Goal: Navigation & Orientation: Find specific page/section

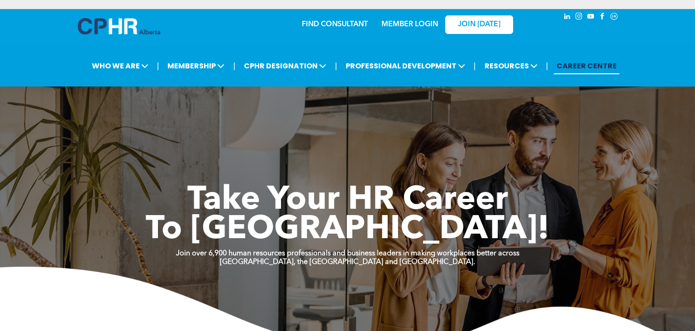
click at [420, 24] on link "MEMBER LOGIN" at bounding box center [409, 24] width 57 height 7
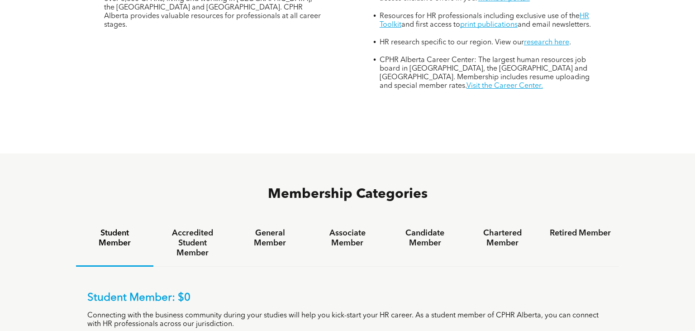
scroll to position [525, 0]
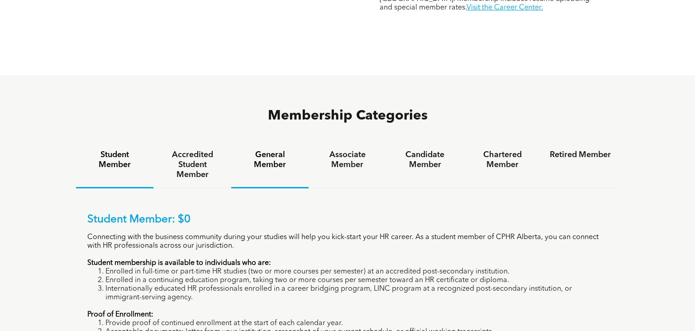
click at [281, 150] on h4 "General Member" at bounding box center [269, 160] width 61 height 20
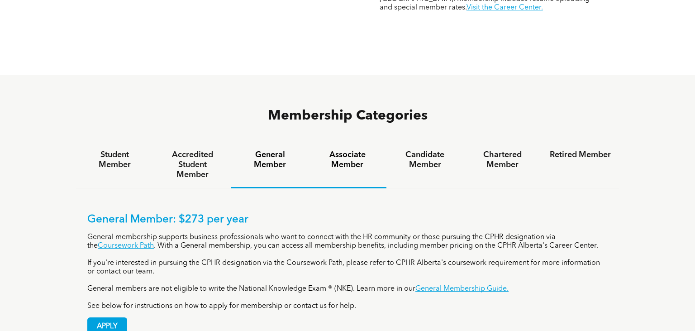
click at [339, 150] on h4 "Associate Member" at bounding box center [347, 160] width 61 height 20
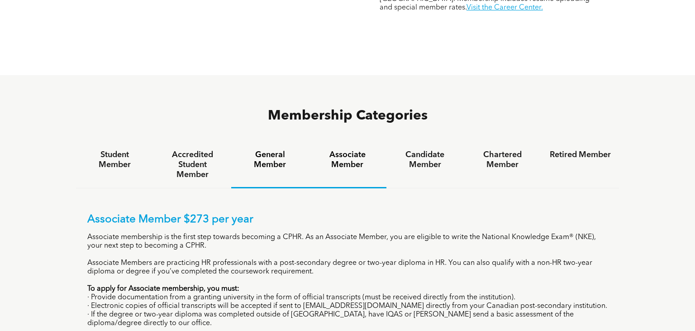
click at [284, 150] on h4 "General Member" at bounding box center [269, 160] width 61 height 20
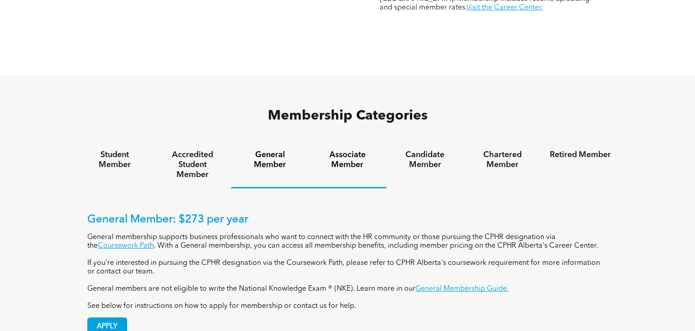
click at [358, 150] on h4 "Associate Member" at bounding box center [347, 160] width 61 height 20
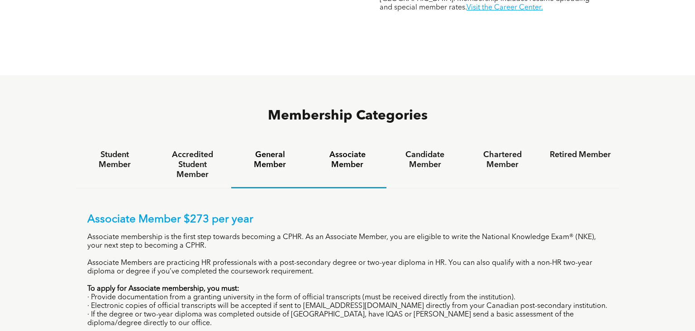
click at [287, 150] on h4 "General Member" at bounding box center [269, 160] width 61 height 20
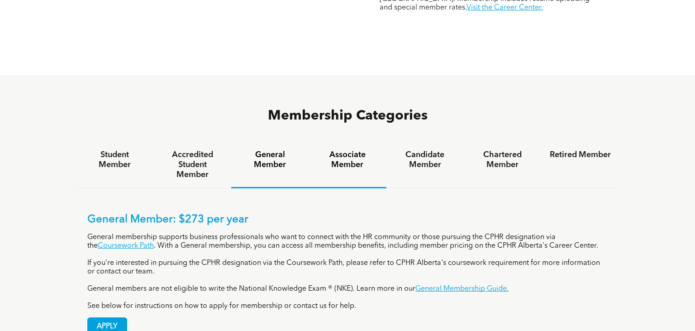
click at [353, 150] on h4 "Associate Member" at bounding box center [347, 160] width 61 height 20
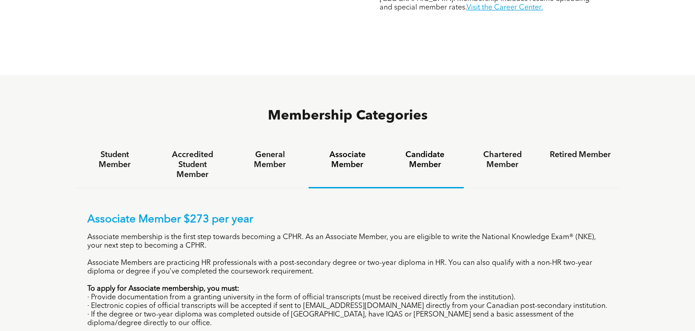
click at [419, 150] on h4 "Candidate Member" at bounding box center [425, 160] width 61 height 20
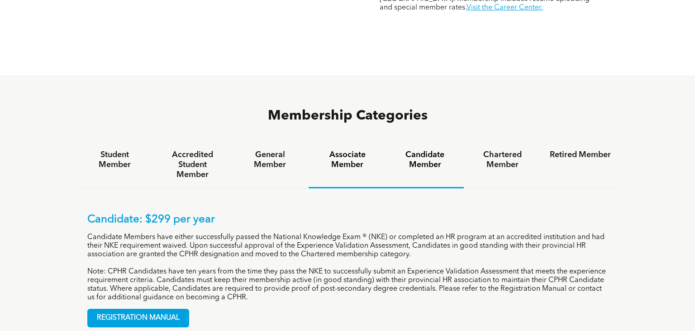
click at [375, 150] on h4 "Associate Member" at bounding box center [347, 160] width 61 height 20
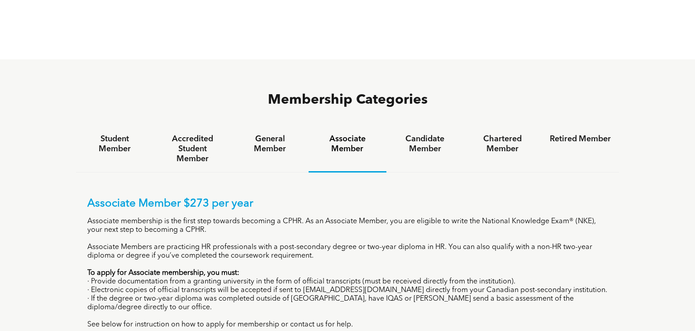
scroll to position [478, 0]
